Goal: Transaction & Acquisition: Book appointment/travel/reservation

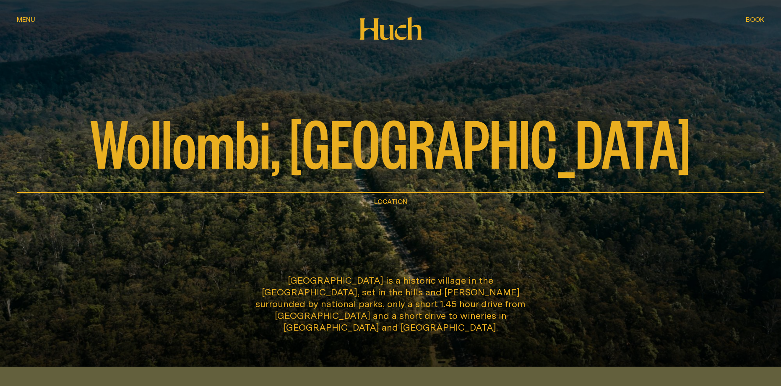
click at [34, 20] on span "Menu" at bounding box center [26, 19] width 18 height 6
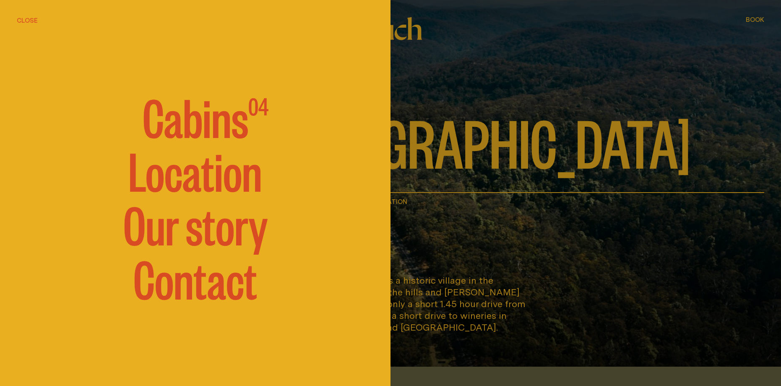
click at [191, 125] on span "Cabins" at bounding box center [196, 116] width 106 height 50
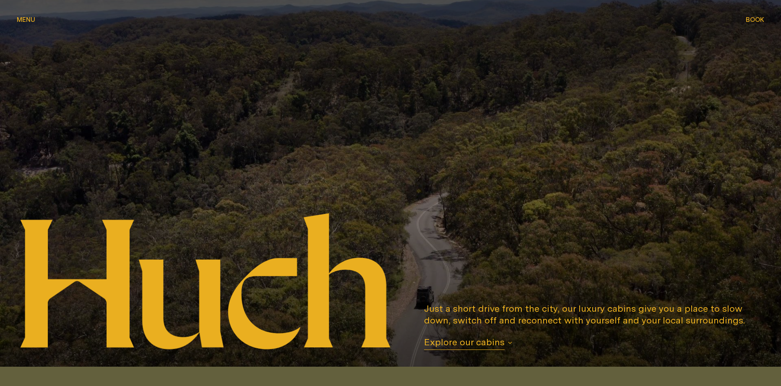
click at [760, 22] on span "Book" at bounding box center [755, 19] width 18 height 6
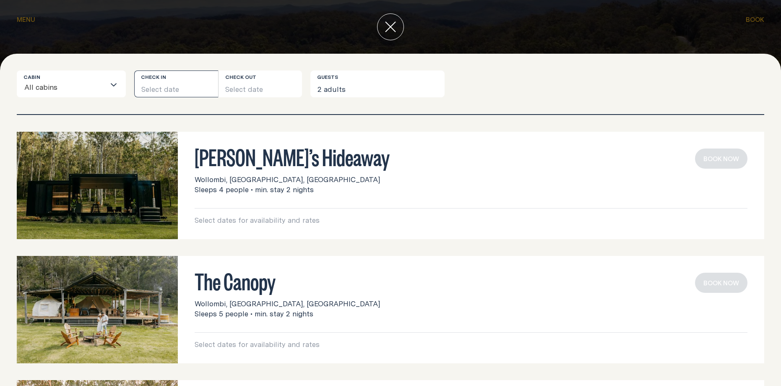
click at [166, 89] on button "Select date" at bounding box center [176, 83] width 84 height 27
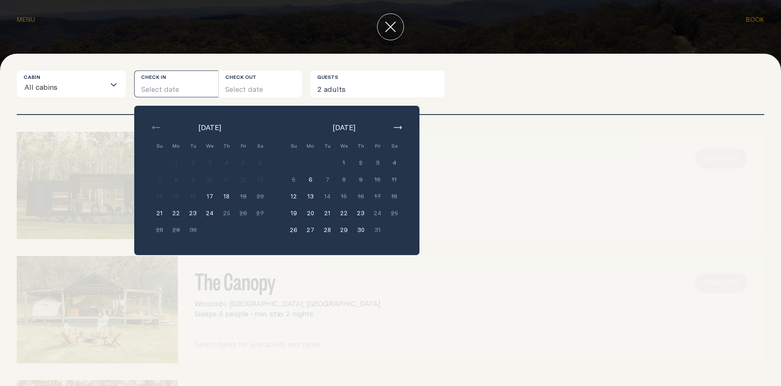
click at [402, 127] on button "button" at bounding box center [398, 127] width 10 height 10
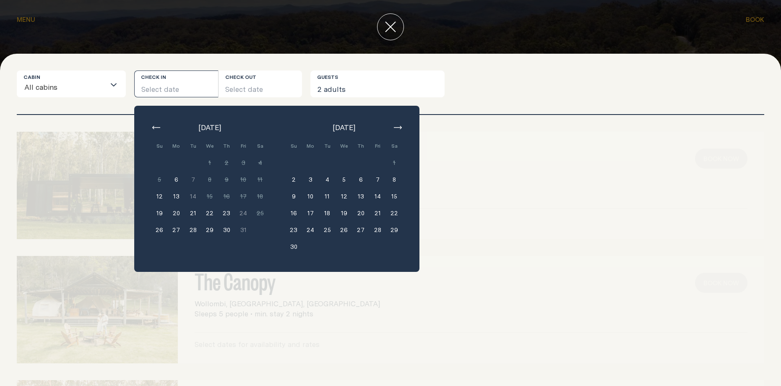
click at [149, 125] on div "[DATE] Su Mo Tu We Th Fri Sa Min. 2 nights 1 Min. 2 nights 2 Min. 2 nights 3 Mi…" at bounding box center [276, 189] width 285 height 166
click at [158, 127] on icon "button" at bounding box center [156, 127] width 8 height 3
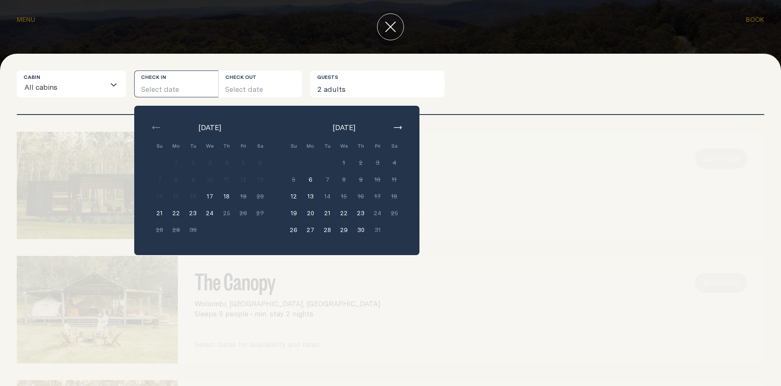
click at [175, 214] on button "22" at bounding box center [176, 213] width 17 height 17
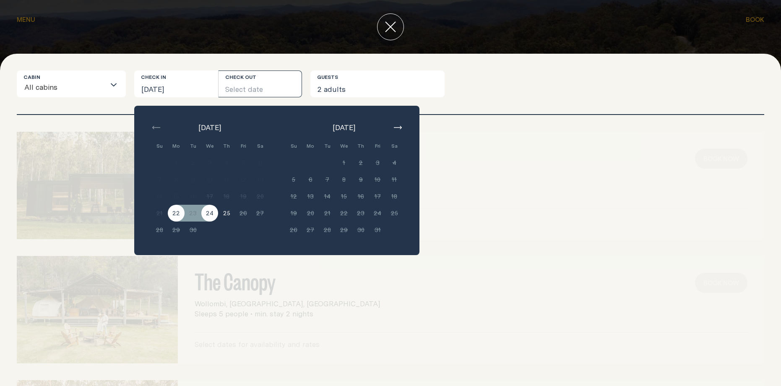
click at [207, 212] on button "24" at bounding box center [209, 213] width 17 height 17
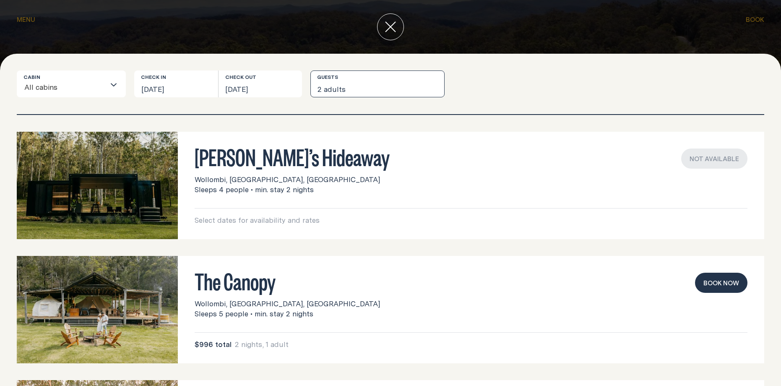
click at [330, 89] on button "2 adults" at bounding box center [377, 83] width 134 height 27
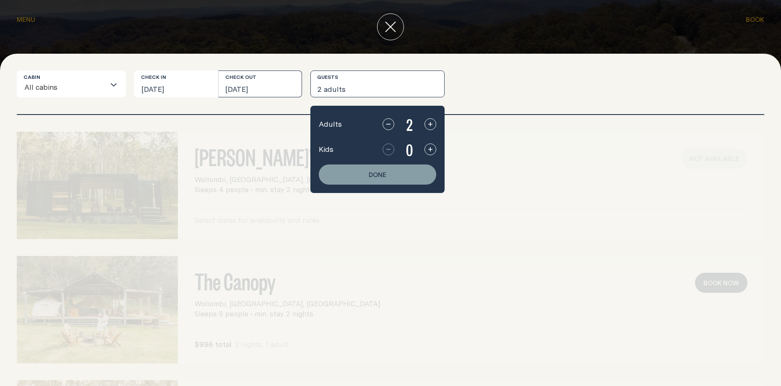
click at [270, 88] on button "[DATE]" at bounding box center [261, 83] width 84 height 27
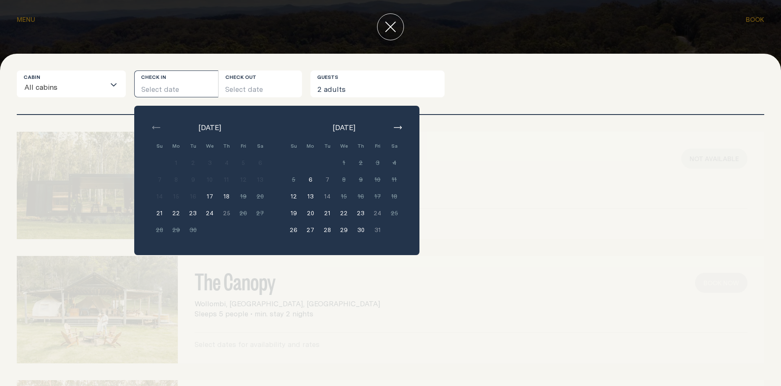
click at [396, 128] on icon "button" at bounding box center [398, 127] width 8 height 3
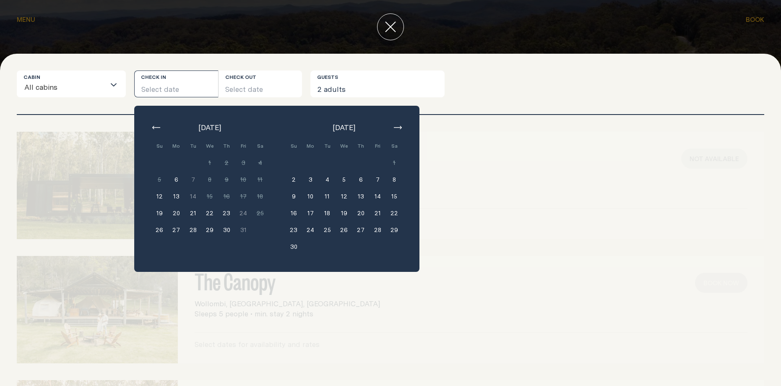
click at [208, 212] on button "22" at bounding box center [209, 213] width 17 height 17
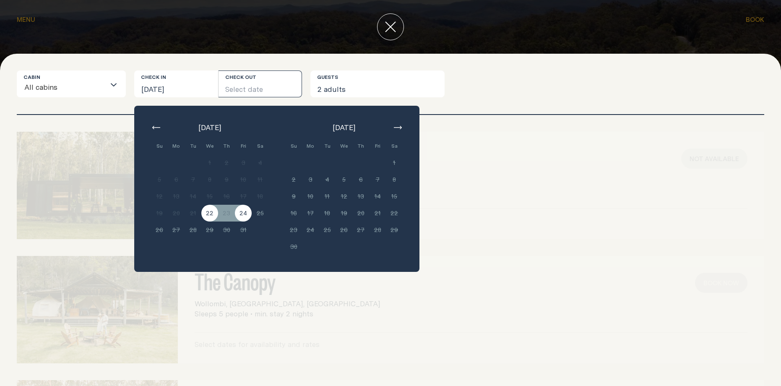
click at [245, 214] on button "24" at bounding box center [243, 213] width 17 height 17
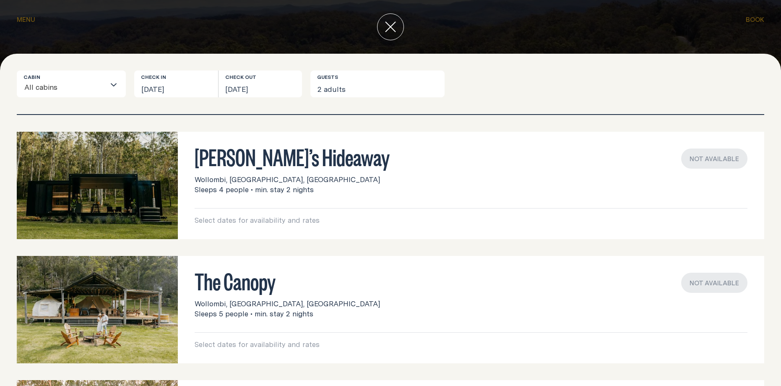
scroll to position [118, 0]
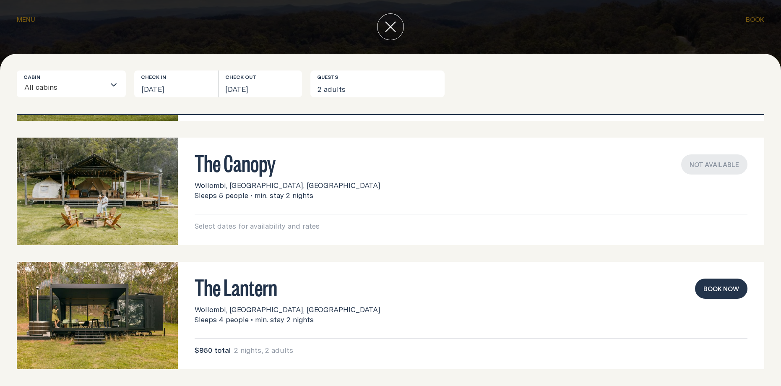
click at [706, 294] on button "Book now" at bounding box center [721, 289] width 52 height 20
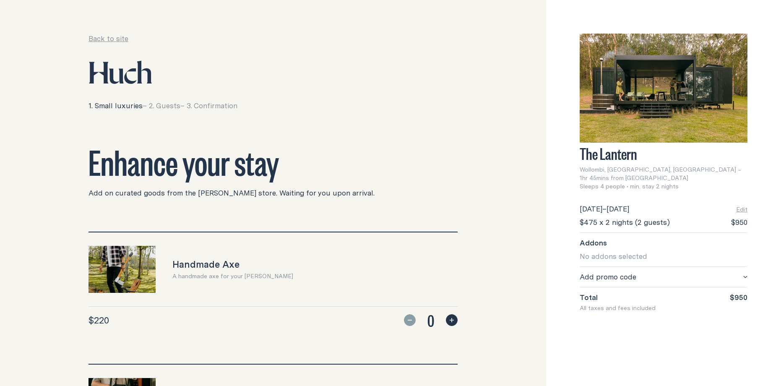
click at [105, 39] on link "Back to site" at bounding box center [109, 39] width 40 height 10
